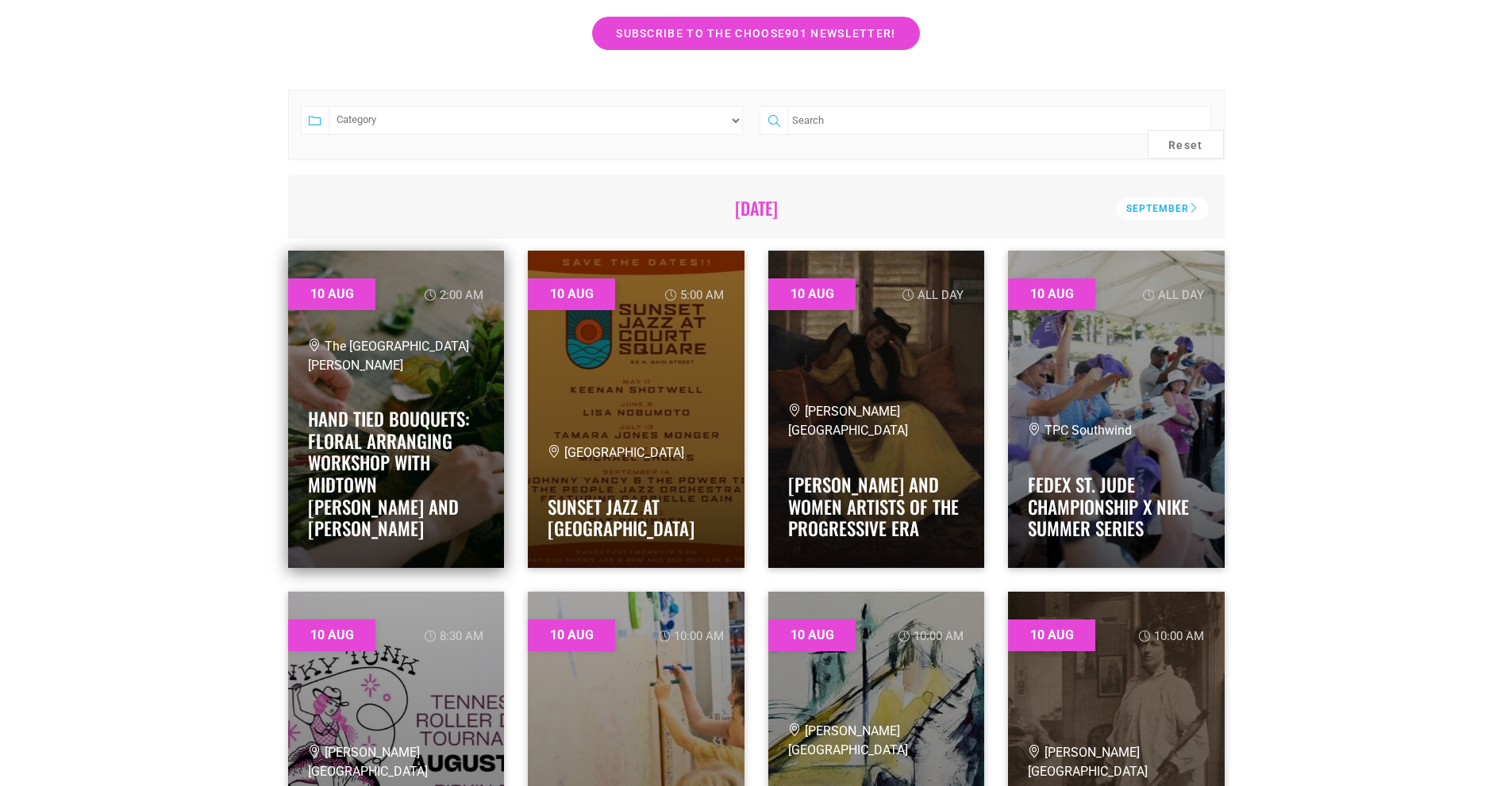
scroll to position [397, 0]
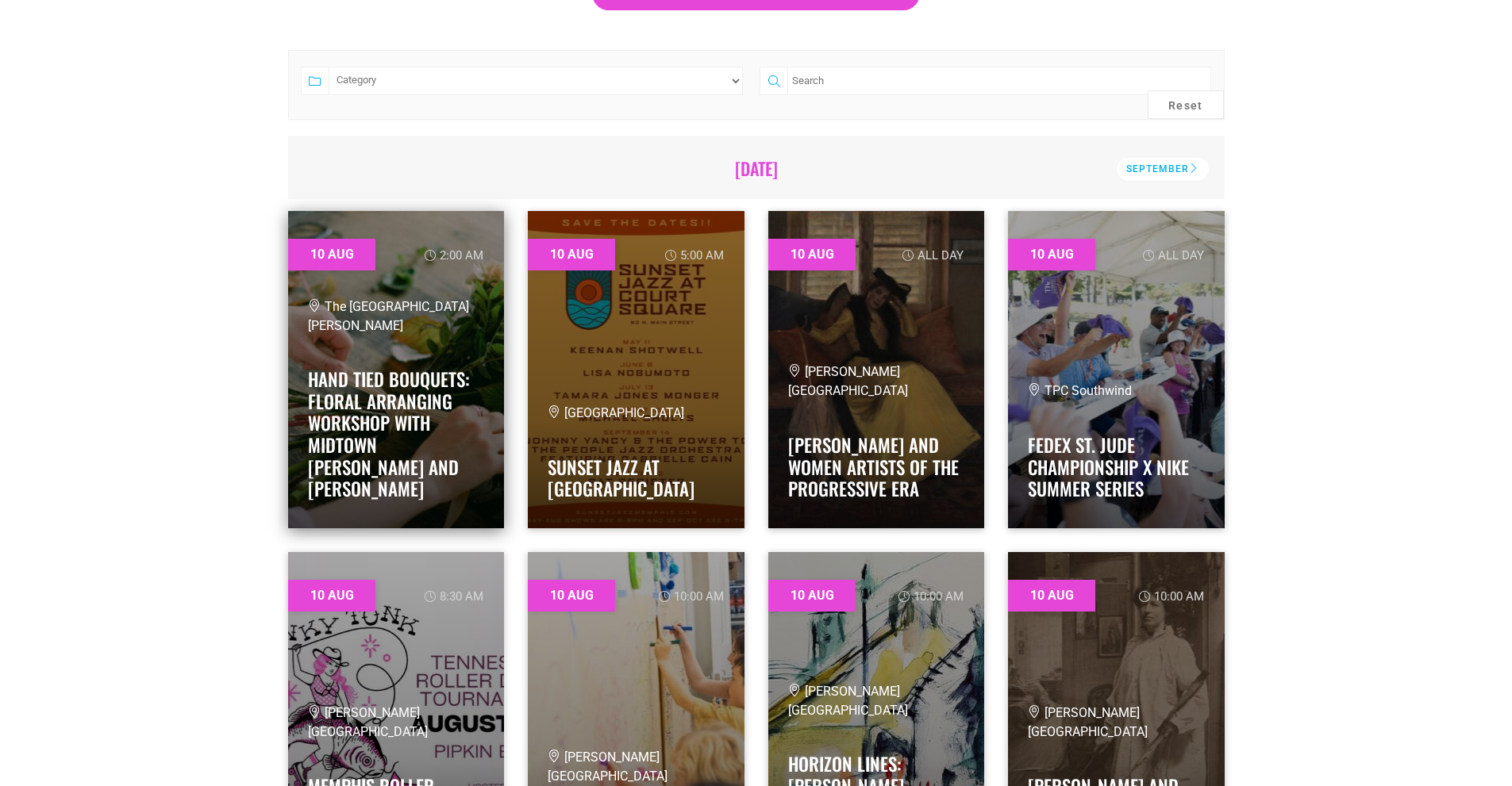
click at [452, 303] on link at bounding box center [396, 369] width 216 height 317
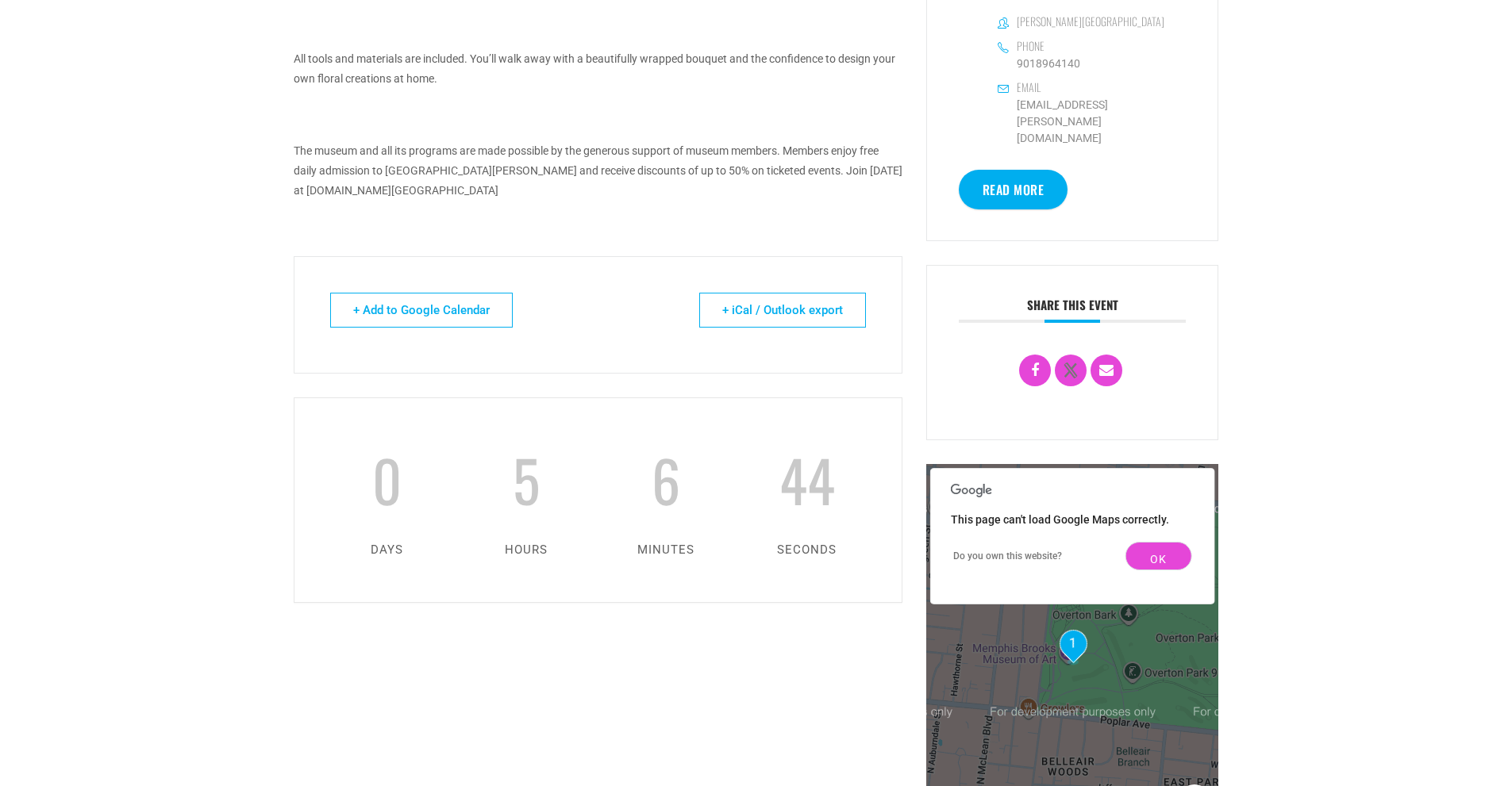
scroll to position [556, 0]
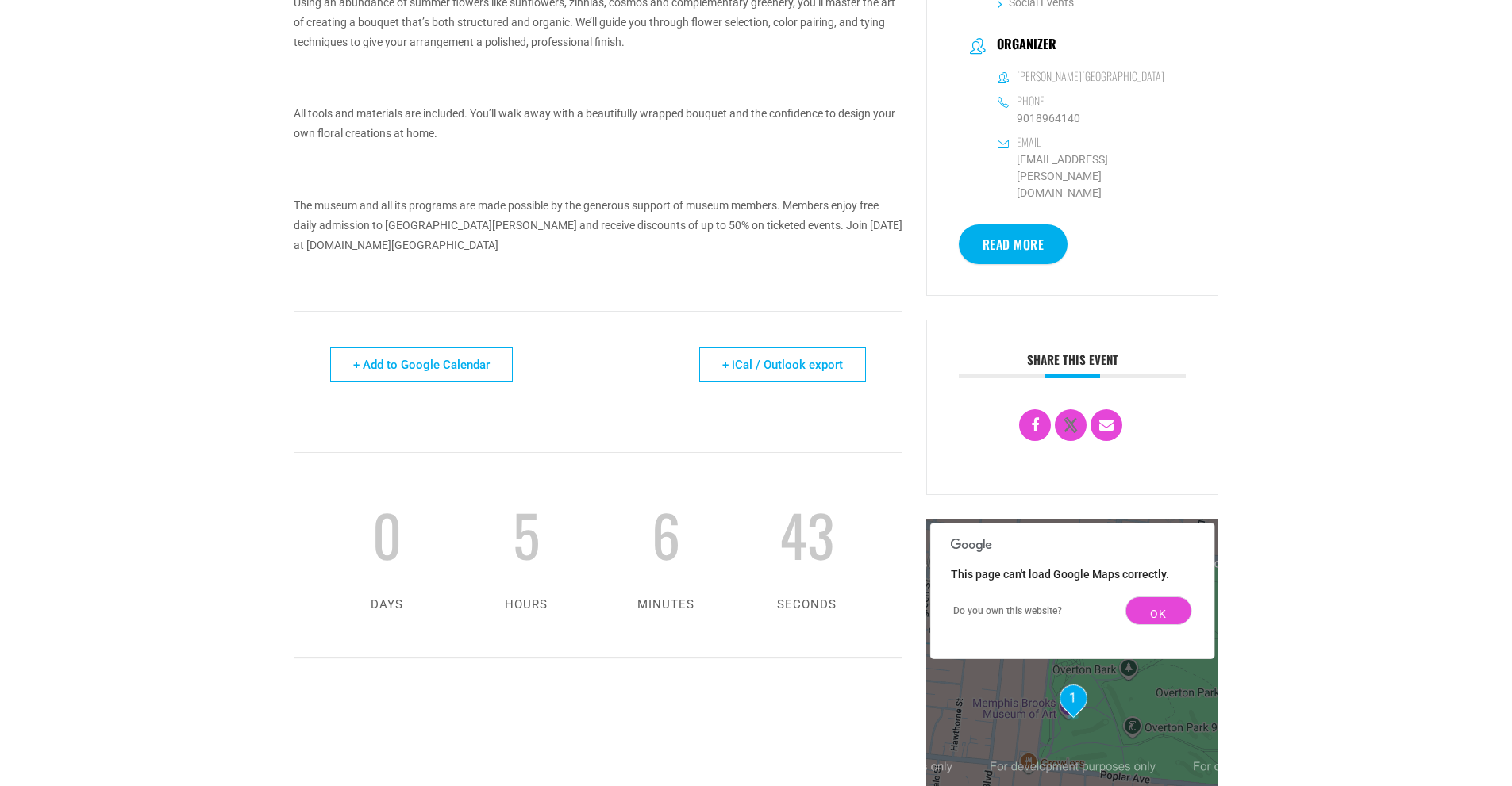
click at [1033, 225] on link "Read More" at bounding box center [1014, 244] width 109 height 40
